Goal: Information Seeking & Learning: Learn about a topic

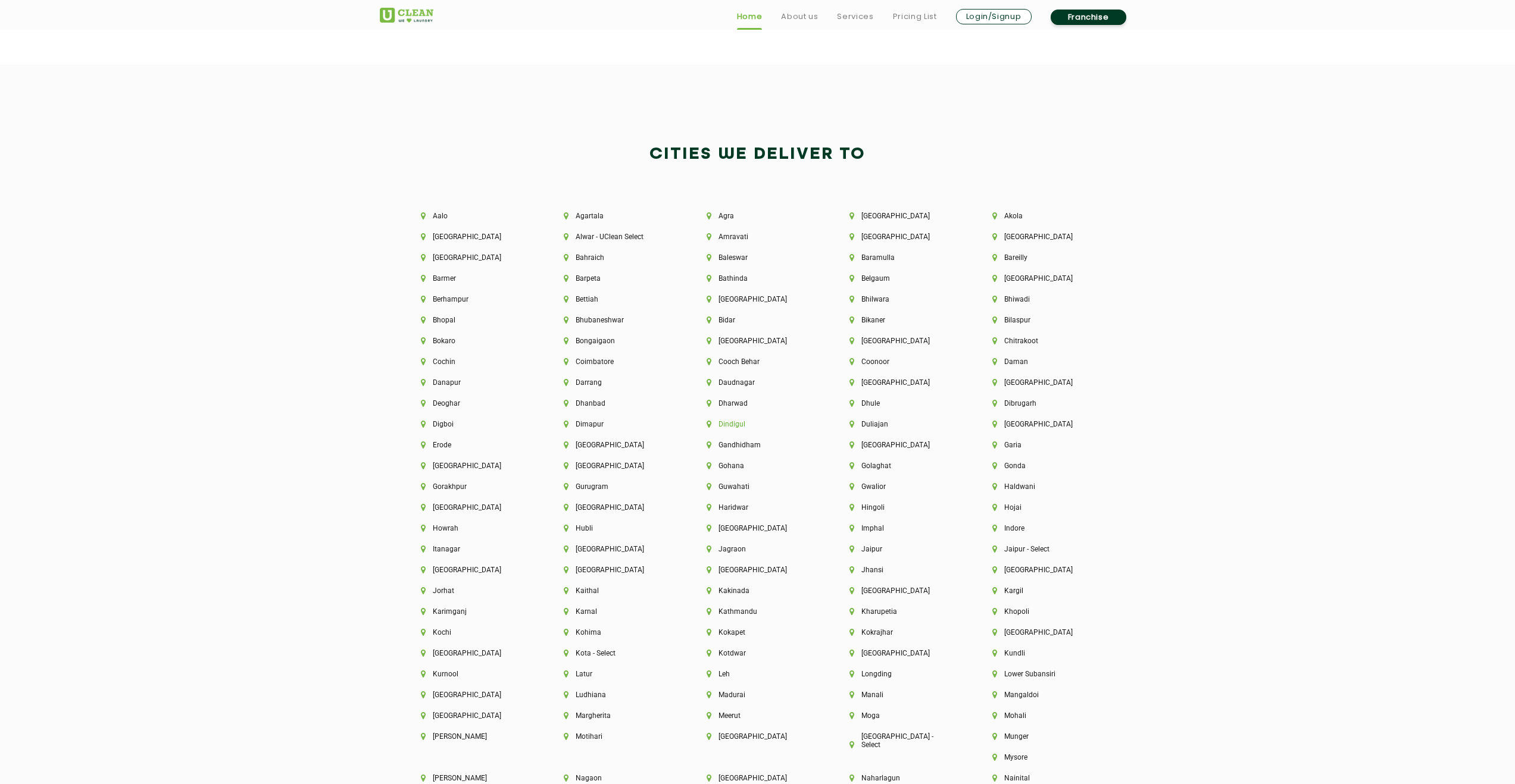
scroll to position [3332, 0]
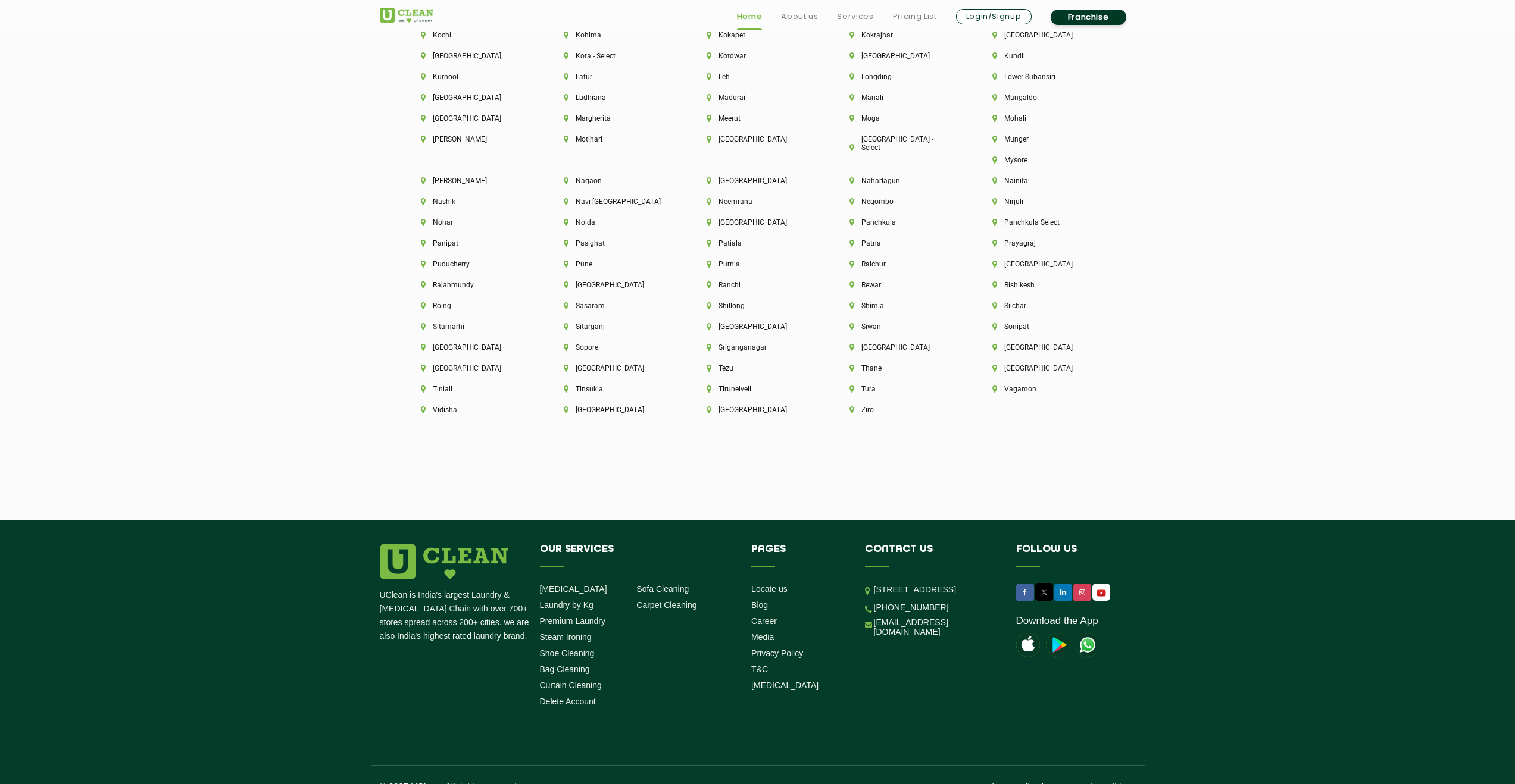
click at [738, 520] on footer "UClean is India's largest Laundry & [MEDICAL_DATA] Chain with over 700+ stores …" at bounding box center [758, 663] width 1515 height 285
click at [455, 96] on li "[GEOGRAPHIC_DATA]" at bounding box center [472, 97] width 103 height 8
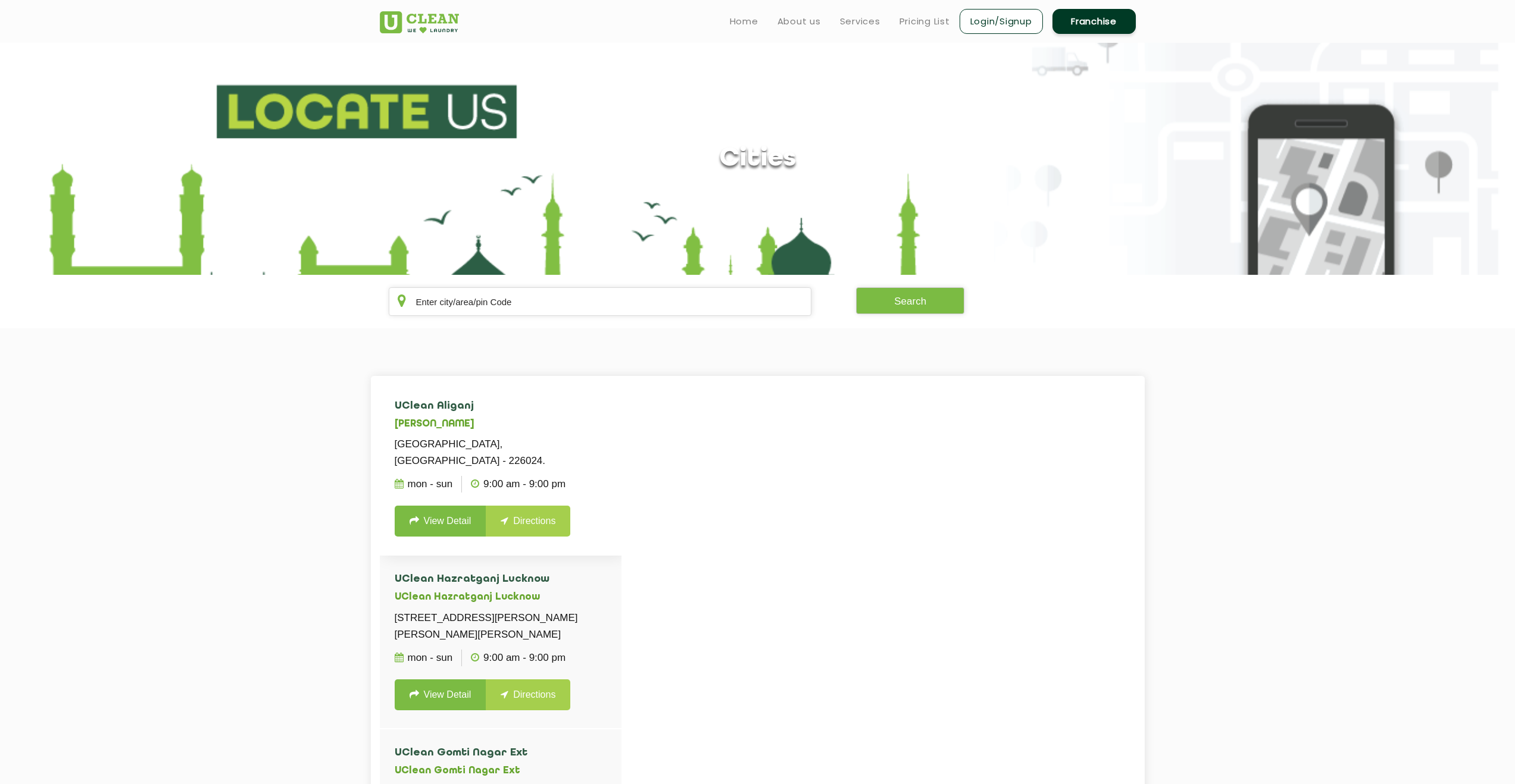
scroll to position [4, 0]
click at [434, 514] on link "View Detail" at bounding box center [440, 519] width 92 height 31
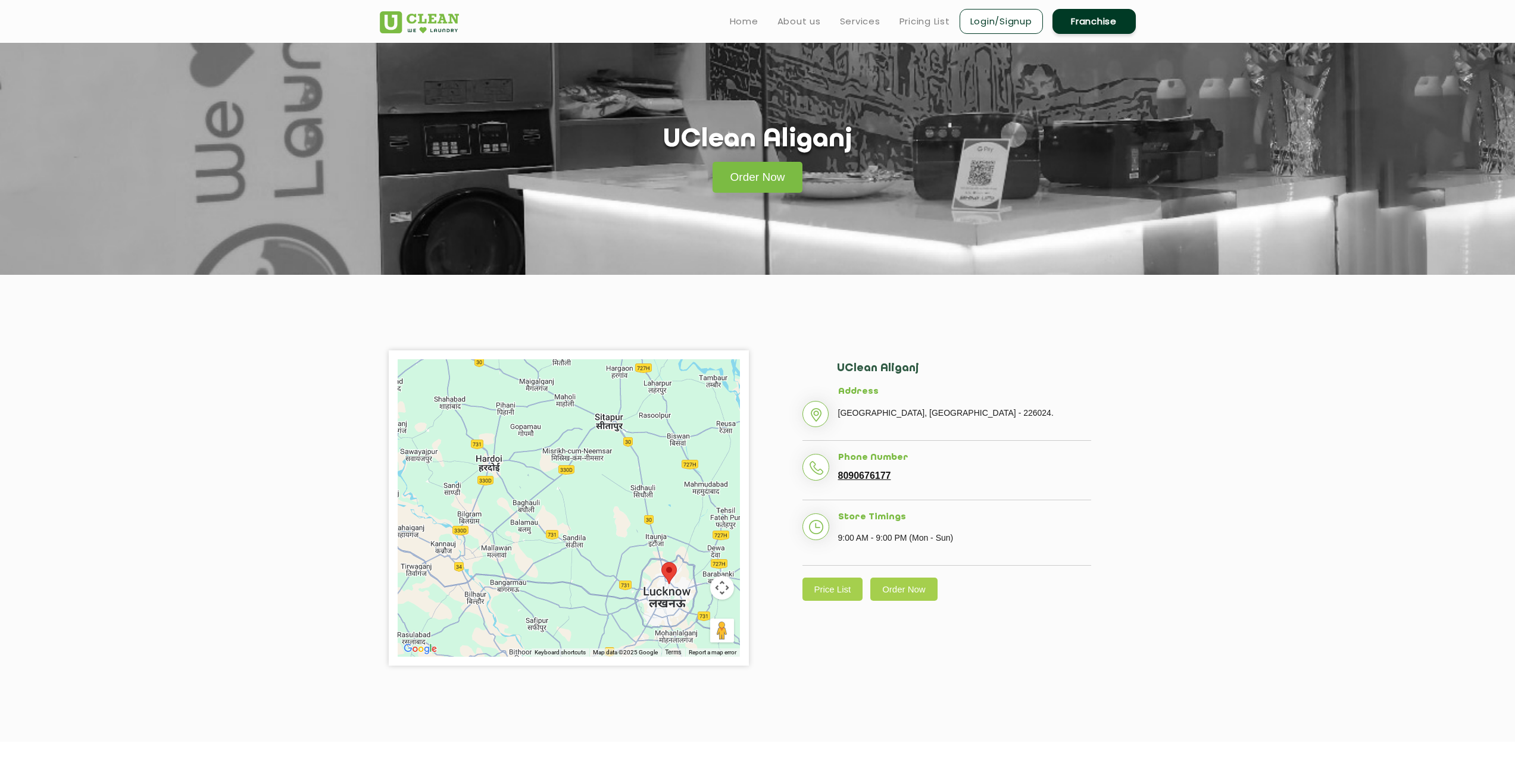
click at [918, 28] on ul "Home About us Services Pricing List Login/Signup Franchise" at bounding box center [928, 21] width 416 height 28
click at [919, 25] on link "Pricing List" at bounding box center [925, 21] width 50 height 14
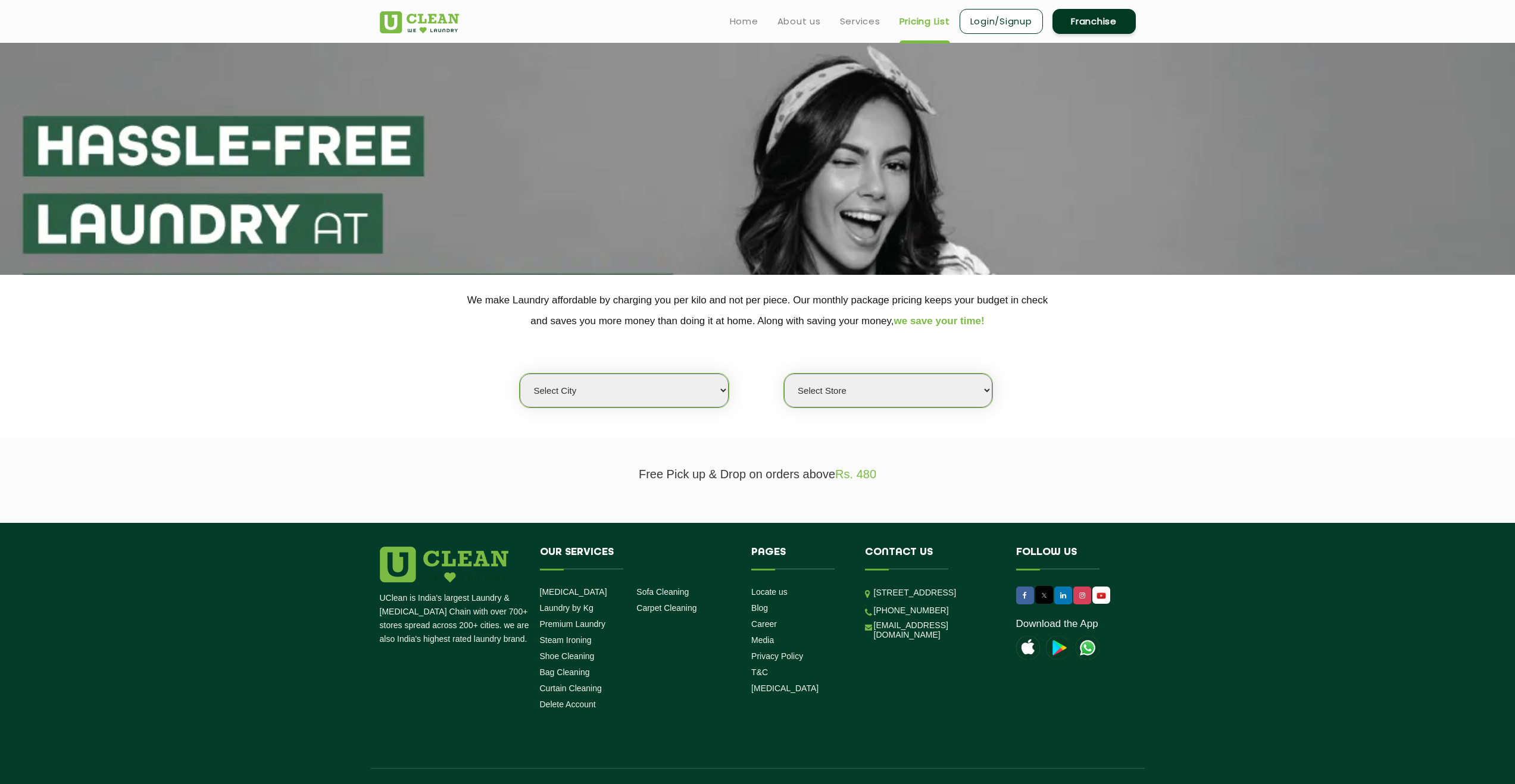
click at [618, 407] on select "Select city [GEOGRAPHIC_DATA] [GEOGRAPHIC_DATA] [GEOGRAPHIC_DATA] [GEOGRAPHIC_D…" at bounding box center [624, 391] width 208 height 34
select select "14"
click at [520, 374] on select "Select city [GEOGRAPHIC_DATA] [GEOGRAPHIC_DATA] [GEOGRAPHIC_DATA] [GEOGRAPHIC_D…" at bounding box center [624, 391] width 208 height 34
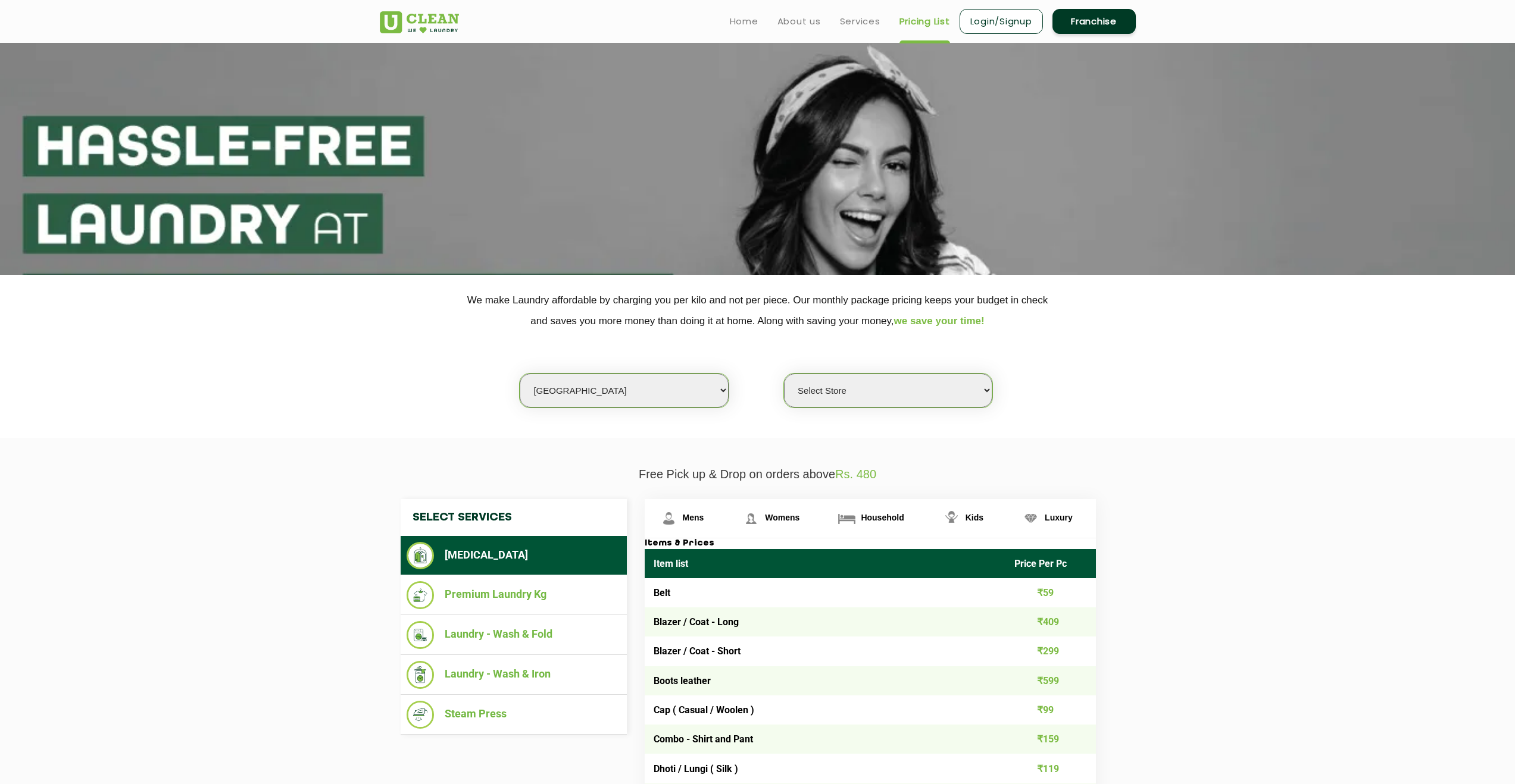
click at [832, 393] on select "Select Store UClean Aliganj UClean Hazratganj [GEOGRAPHIC_DATA] [GEOGRAPHIC_DAT…" at bounding box center [889, 391] width 208 height 34
select select "116"
click at [784, 374] on select "Select Store UClean Aliganj UClean Hazratganj [GEOGRAPHIC_DATA] [GEOGRAPHIC_DAT…" at bounding box center [889, 391] width 208 height 34
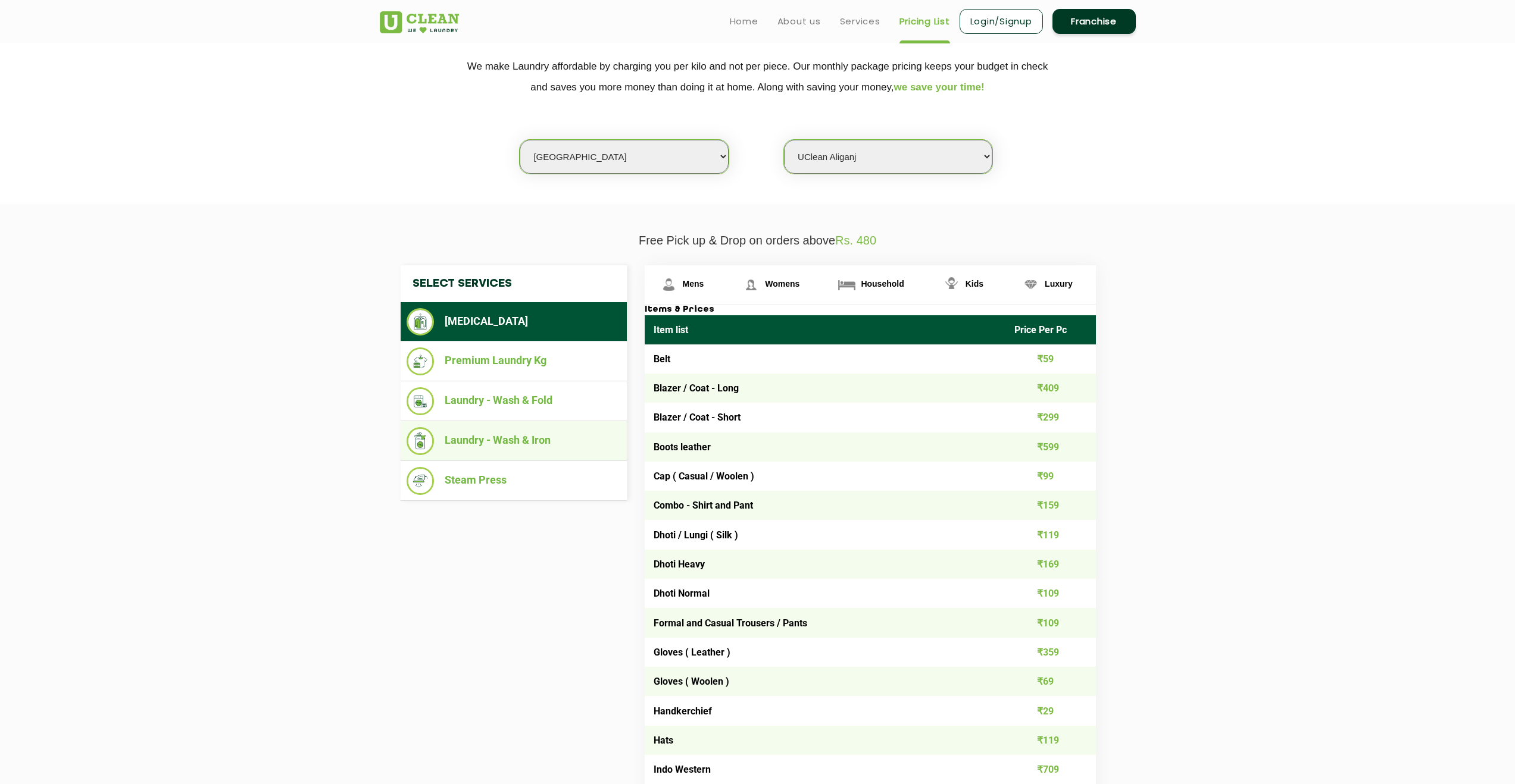
scroll to position [232, 0]
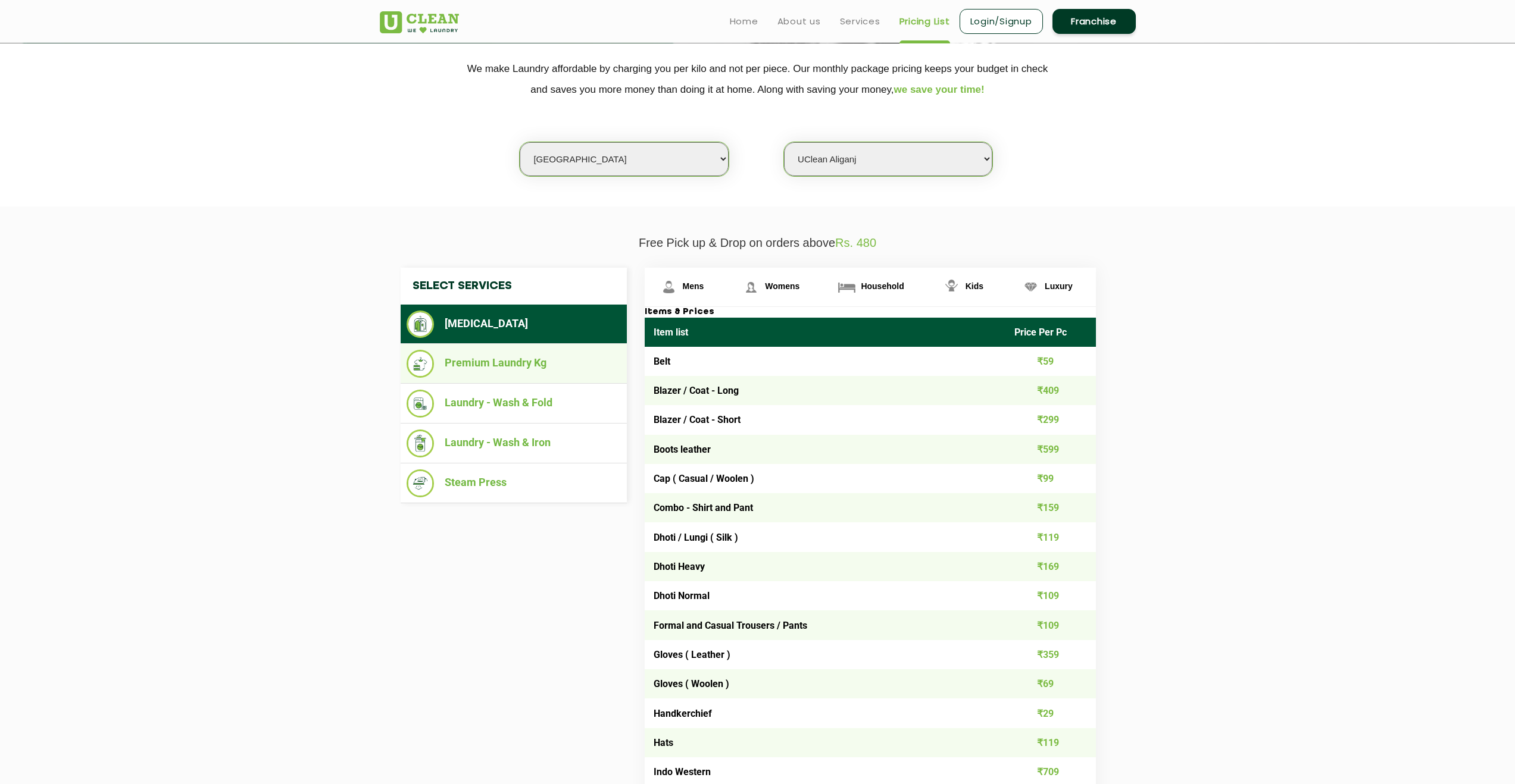
click at [552, 359] on li "Premium Laundry Kg" at bounding box center [514, 364] width 214 height 28
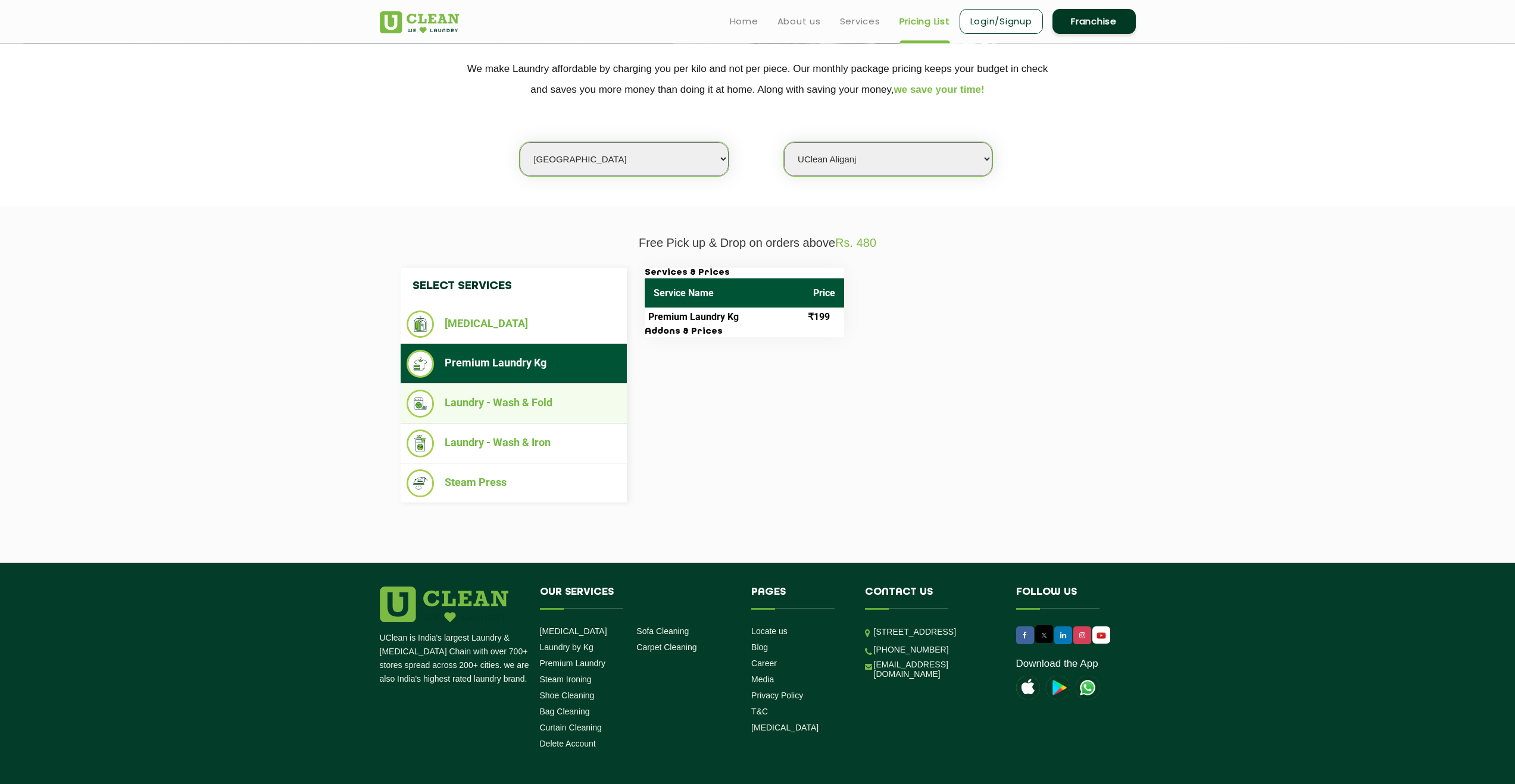
click at [535, 388] on ul "Laundry - Wash & Fold" at bounding box center [514, 403] width 226 height 40
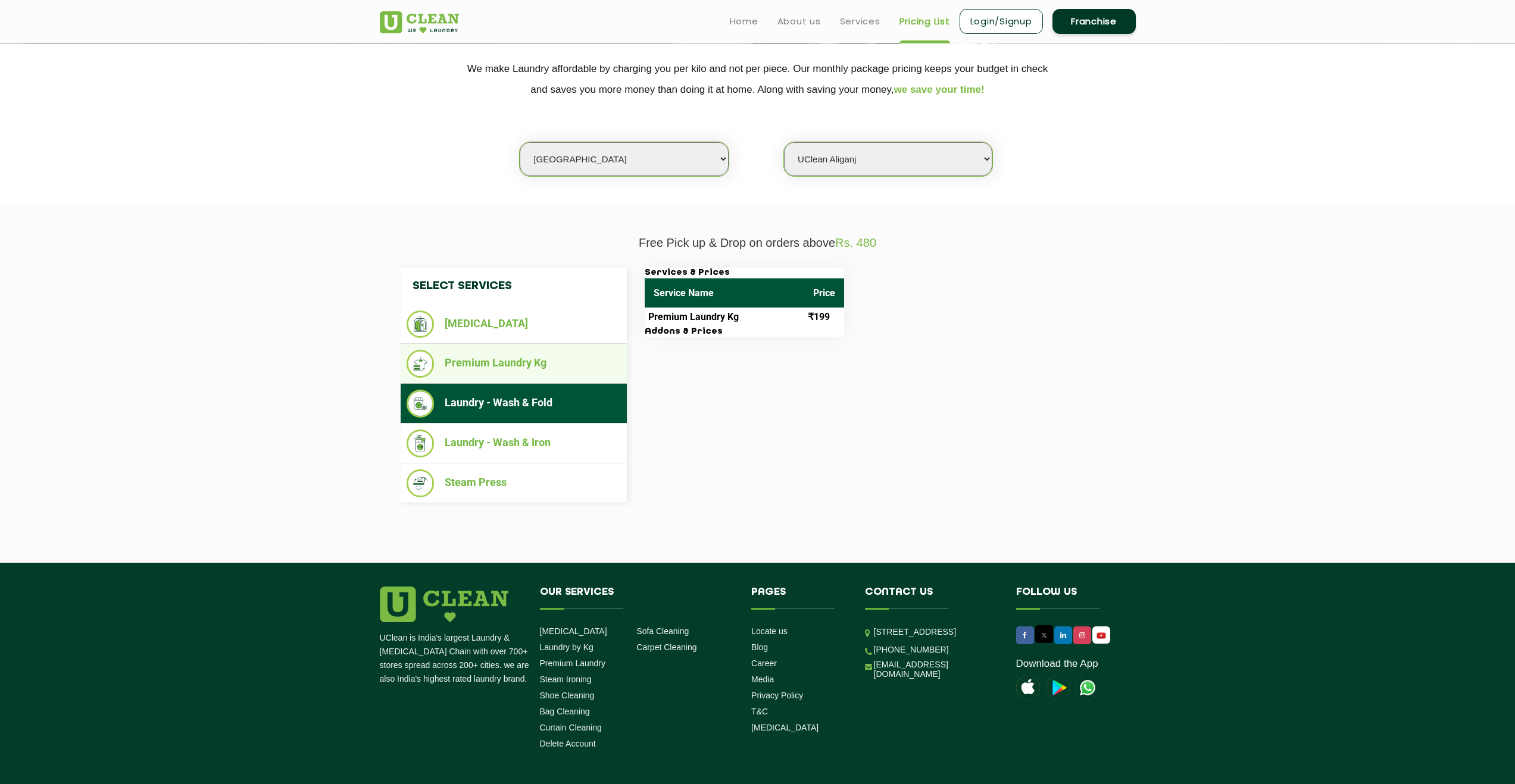
click at [553, 371] on li "Premium Laundry Kg" at bounding box center [514, 364] width 214 height 28
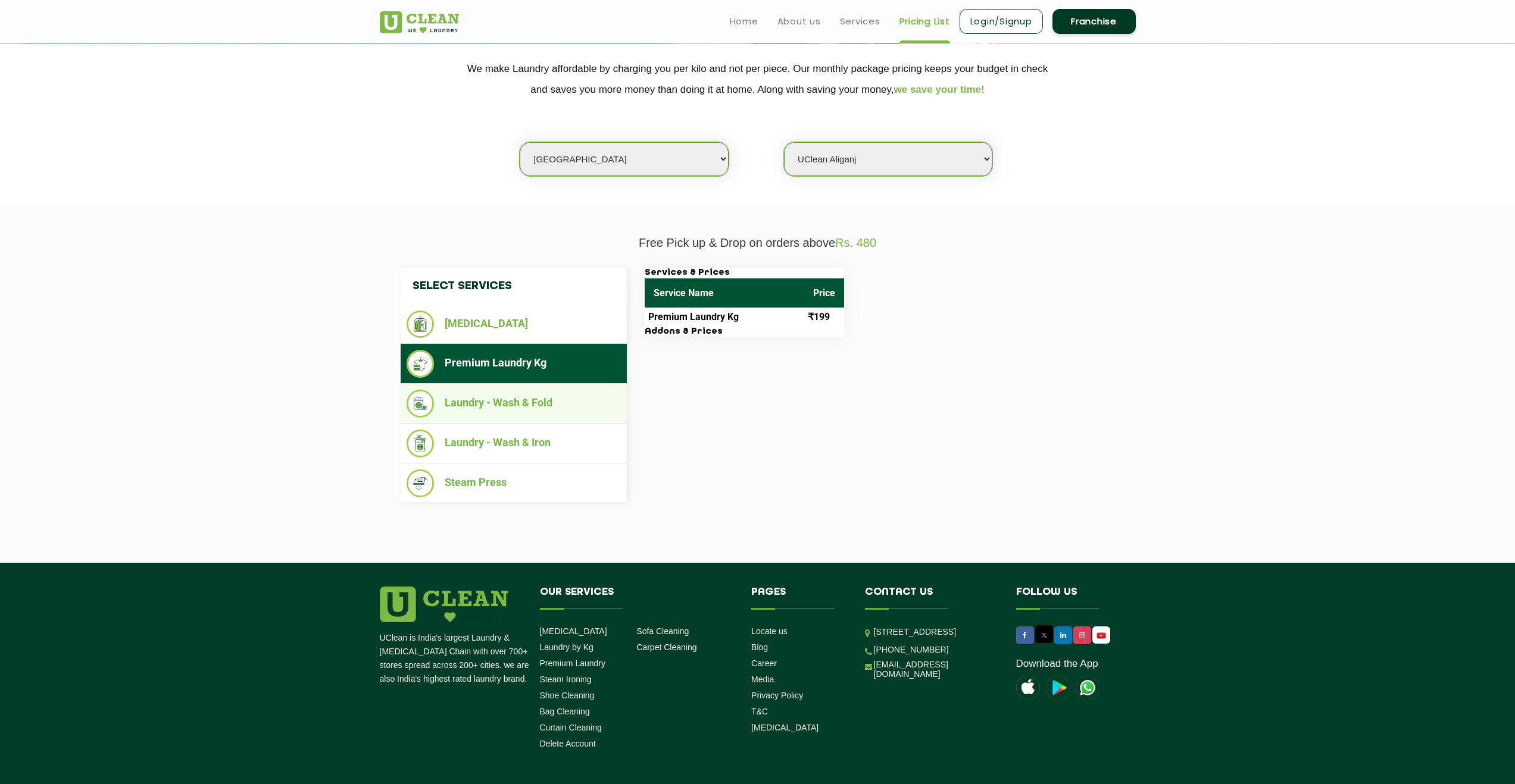
click at [538, 396] on li "Laundry - Wash & Fold" at bounding box center [514, 403] width 214 height 28
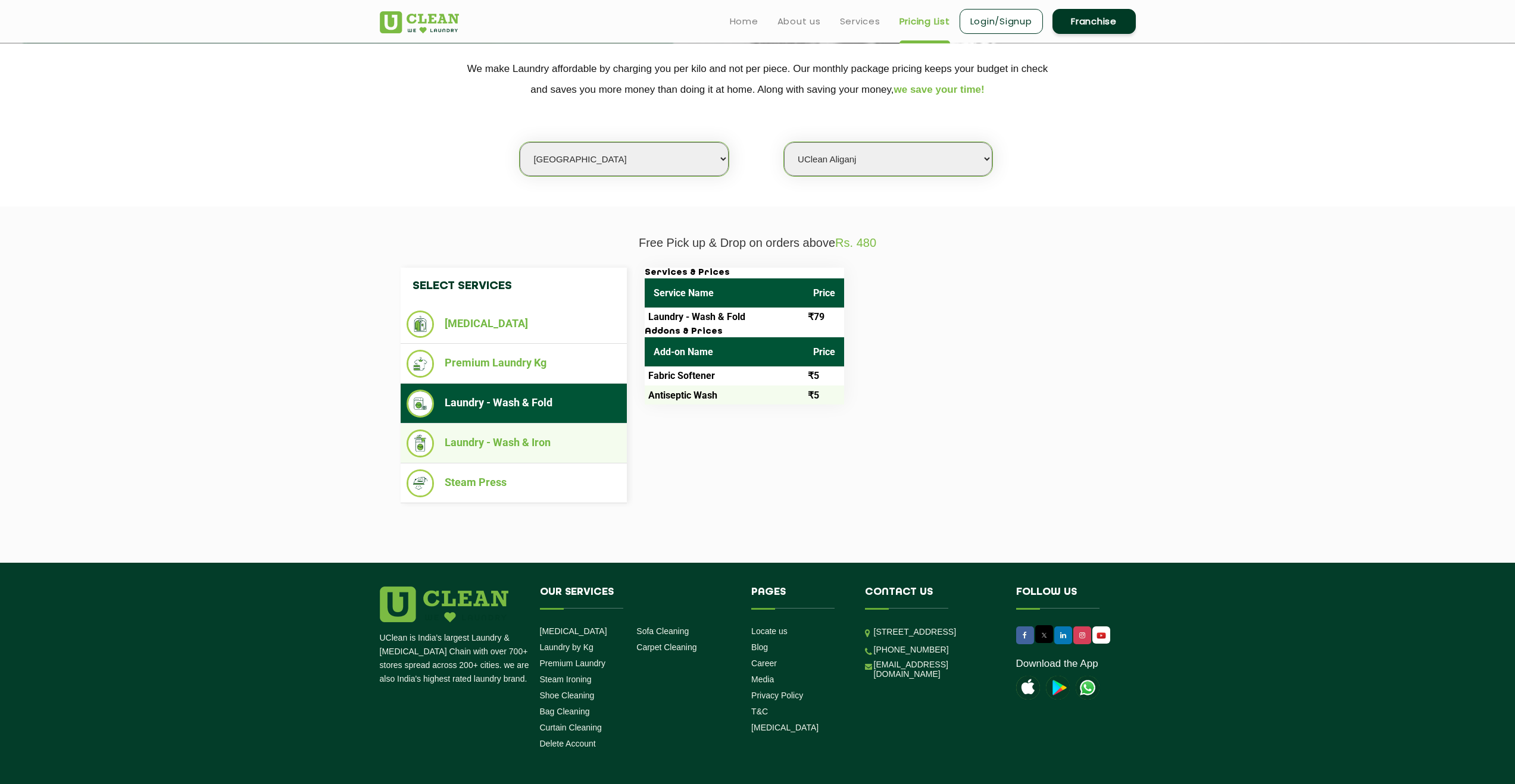
click at [518, 438] on li "Laundry - Wash & Iron" at bounding box center [514, 443] width 214 height 28
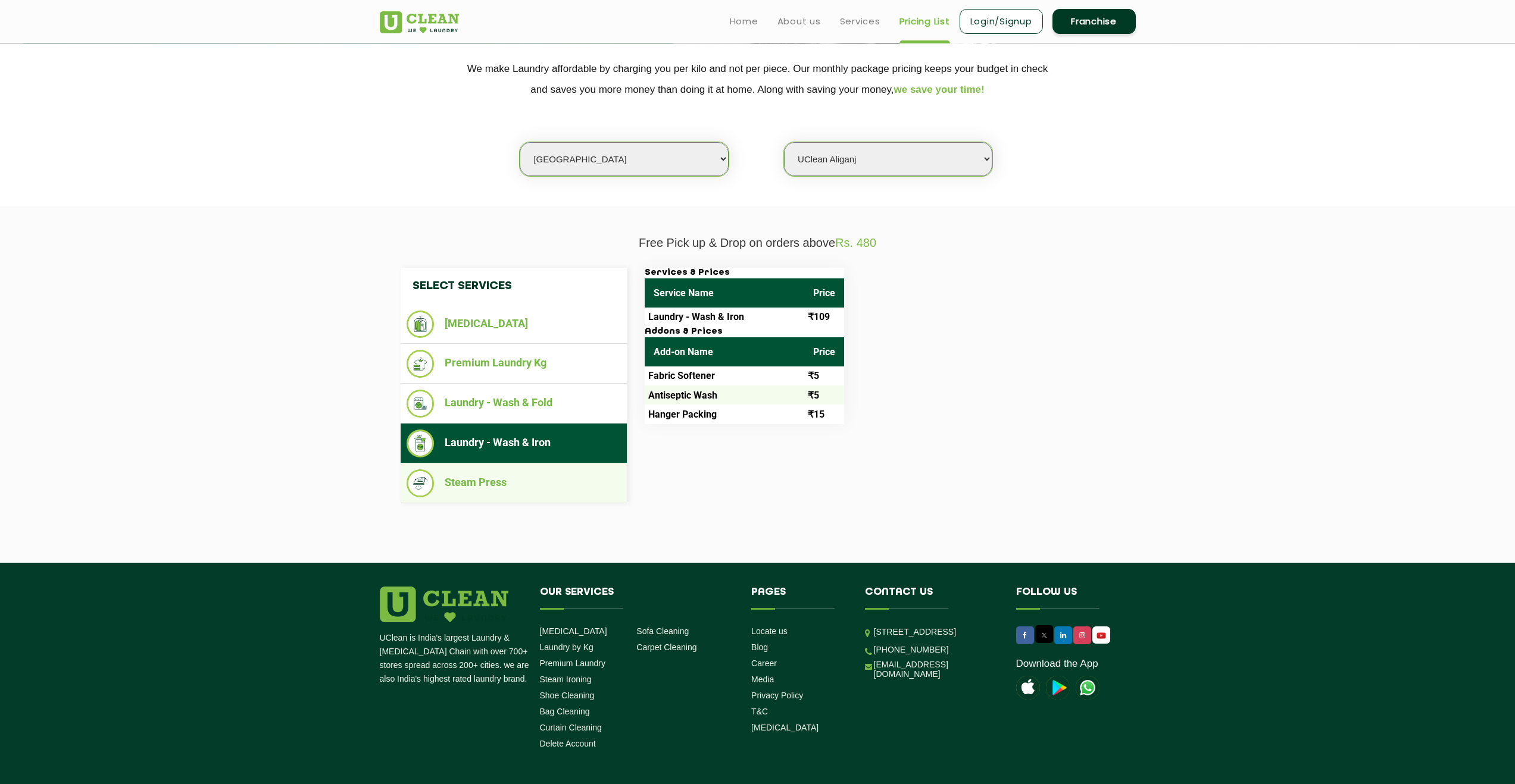
click at [515, 487] on li "Steam Press" at bounding box center [514, 483] width 214 height 28
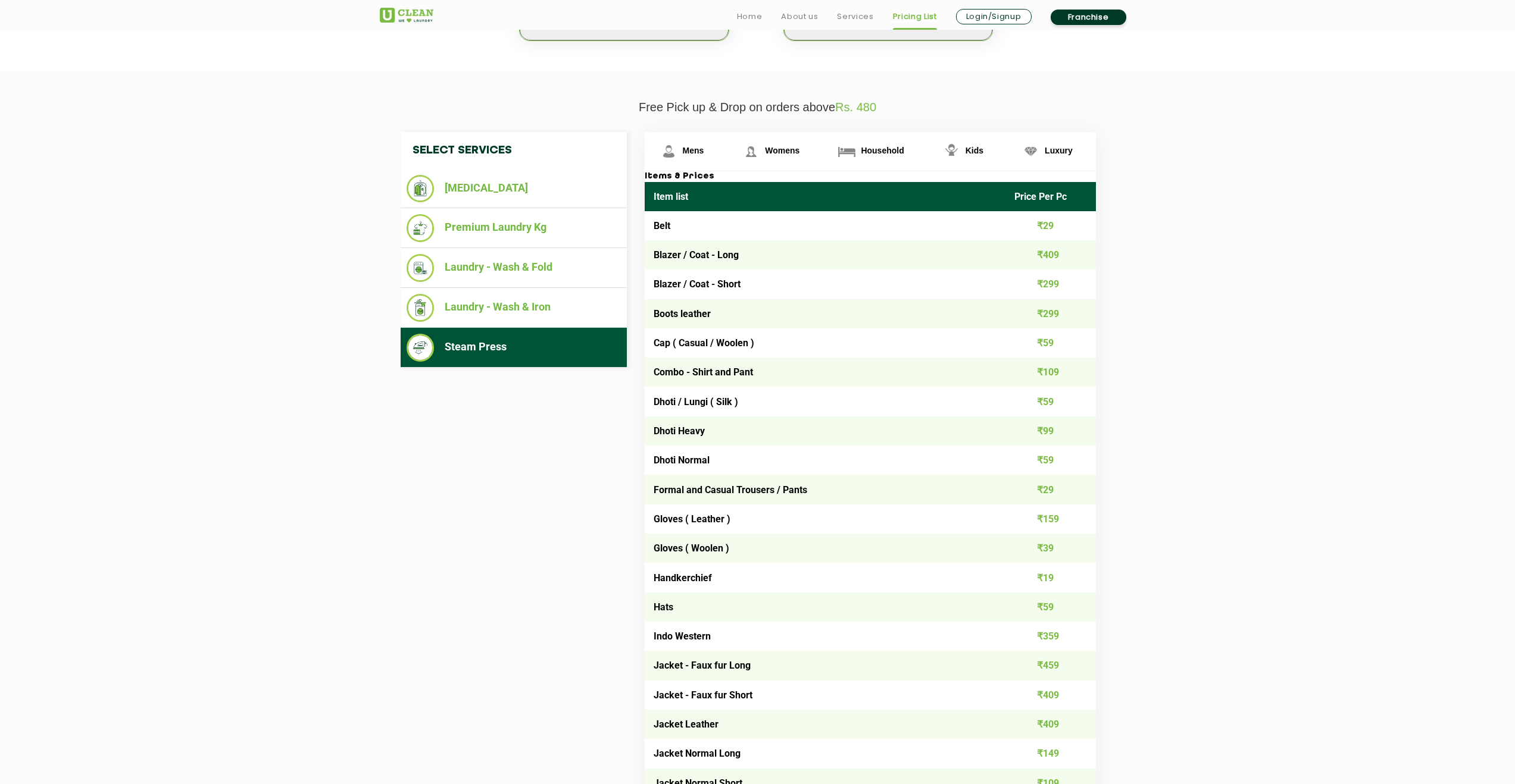
scroll to position [0, 0]
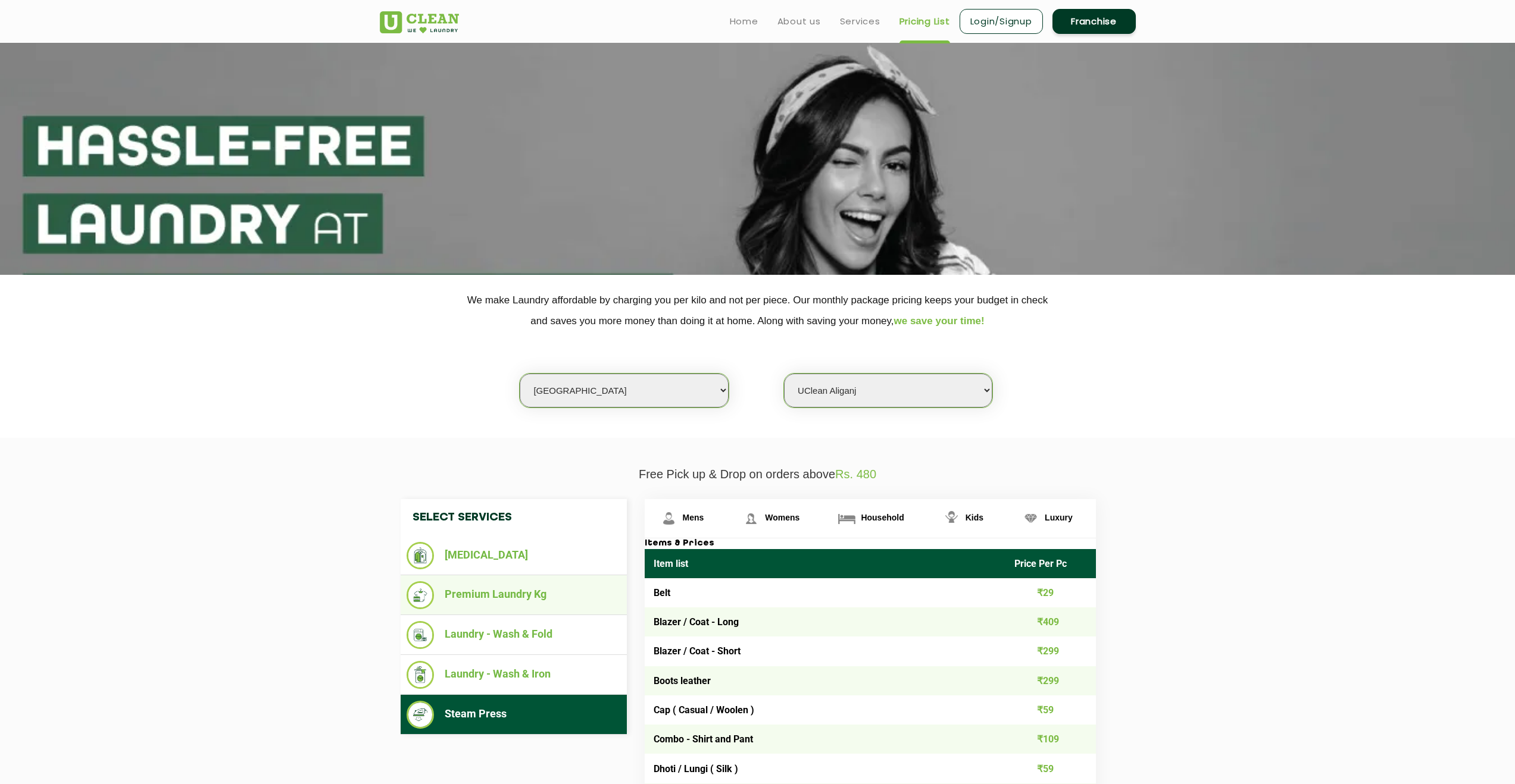
click at [516, 583] on li "Premium Laundry Kg" at bounding box center [514, 595] width 214 height 28
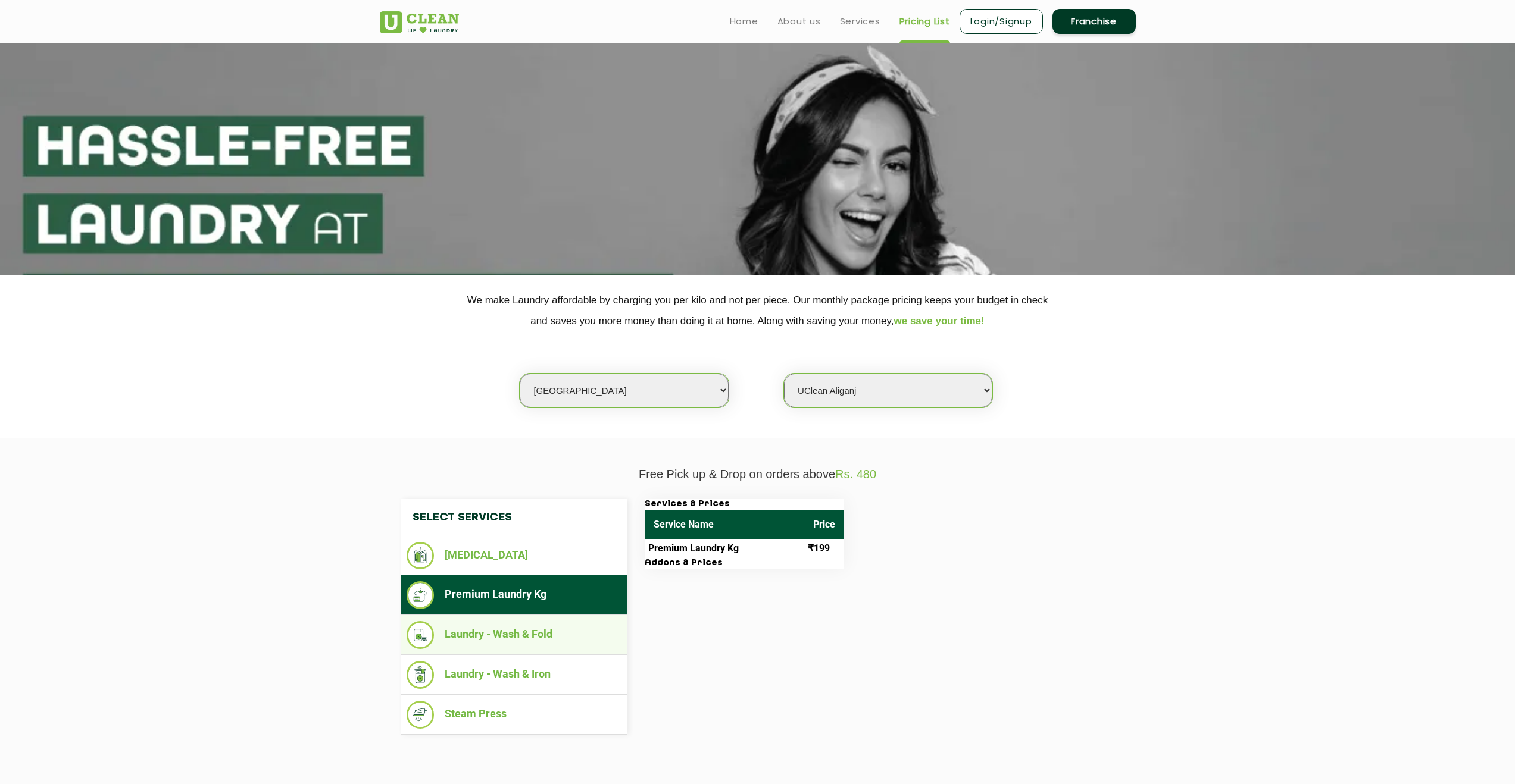
click at [516, 641] on li "Laundry - Wash & Fold" at bounding box center [514, 635] width 214 height 28
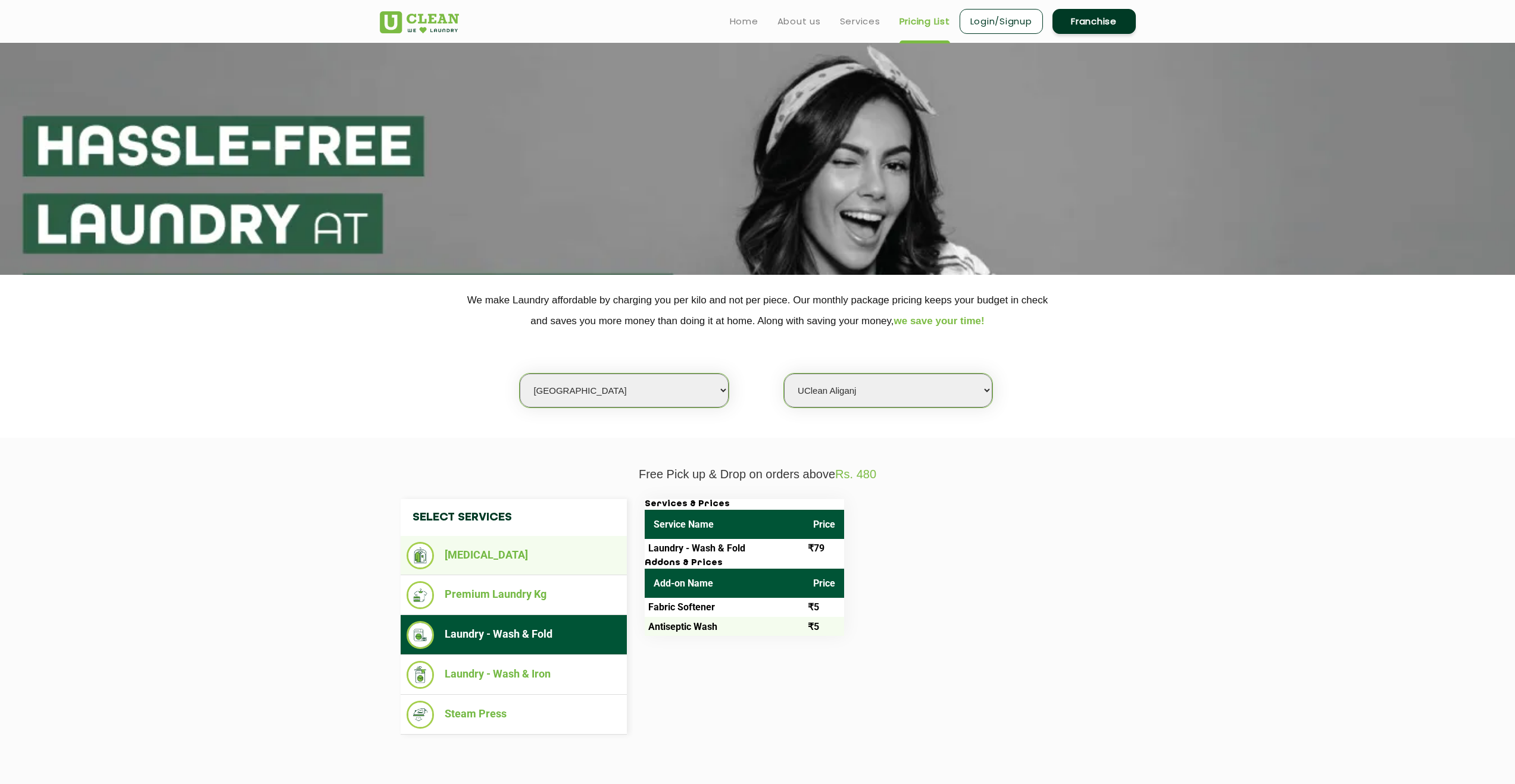
click at [560, 567] on li "[MEDICAL_DATA]" at bounding box center [514, 555] width 214 height 28
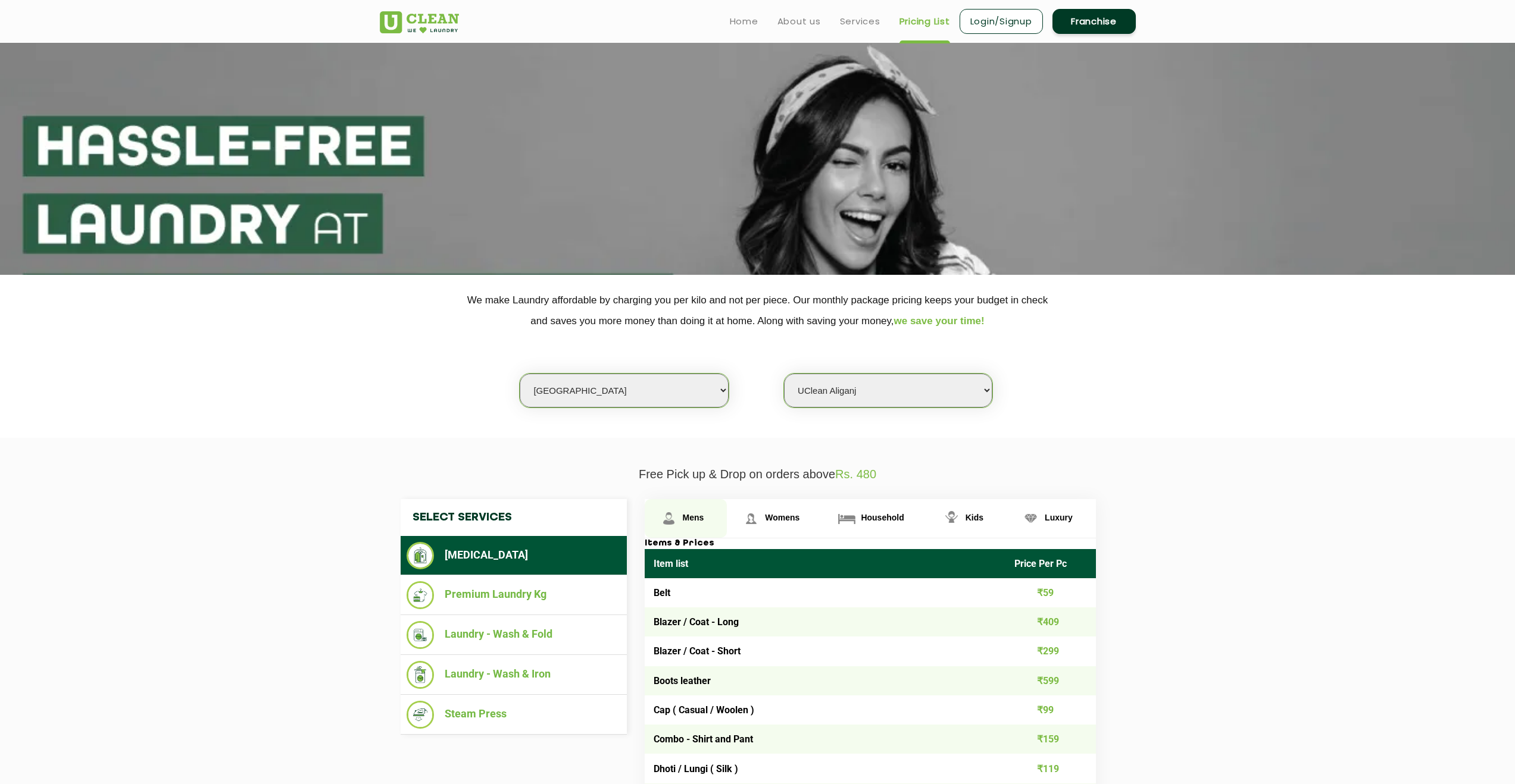
click at [688, 519] on span "Mens" at bounding box center [694, 517] width 22 height 10
click at [752, 522] on img at bounding box center [752, 519] width 21 height 21
click at [892, 524] on link "Household" at bounding box center [874, 519] width 104 height 39
click at [656, 519] on link "Mens" at bounding box center [686, 519] width 82 height 39
click at [496, 675] on li "Laundry - Wash & Iron" at bounding box center [514, 675] width 214 height 28
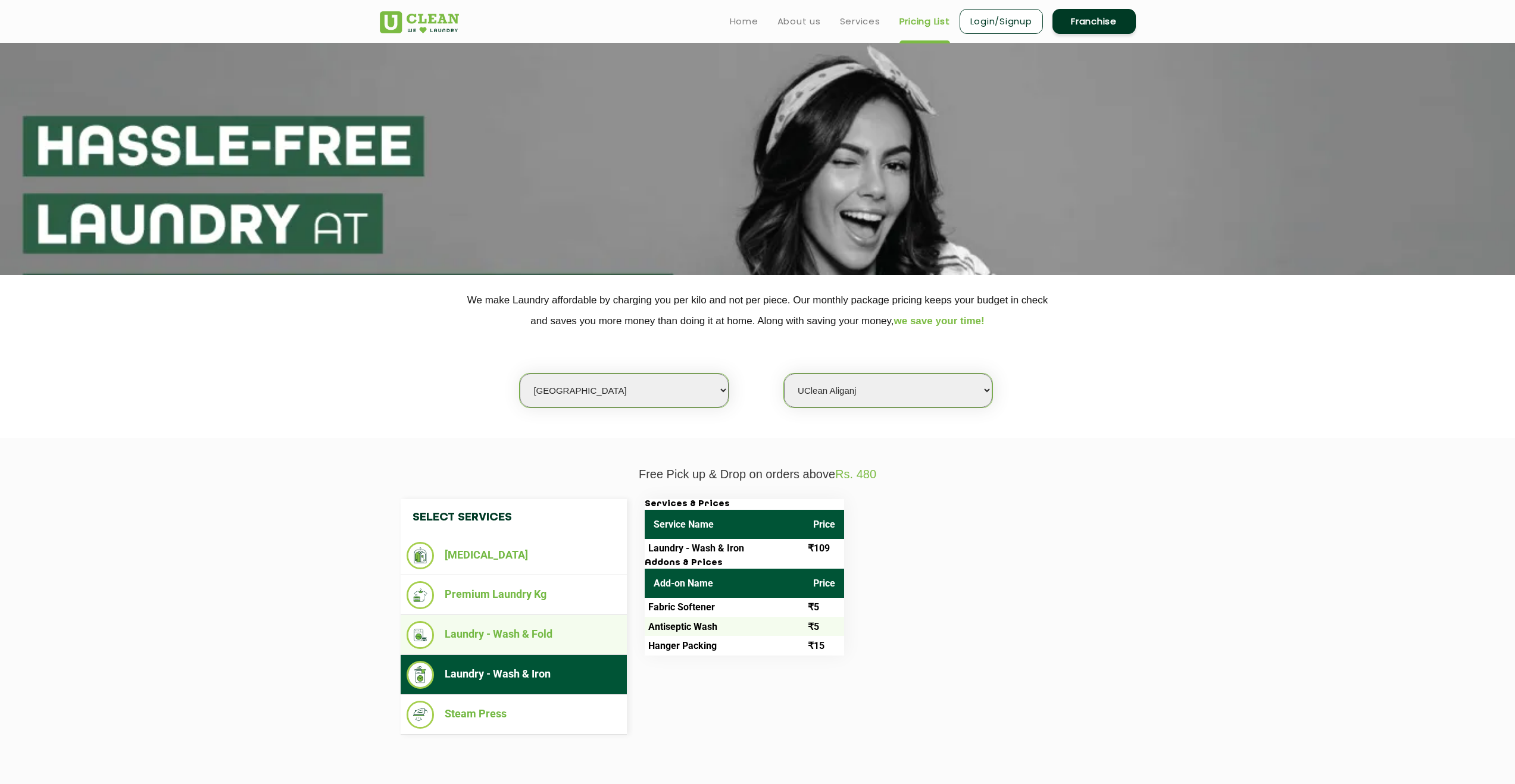
click at [470, 655] on ul "Laundry - Wash & Fold" at bounding box center [514, 635] width 226 height 40
